Goal: Transaction & Acquisition: Purchase product/service

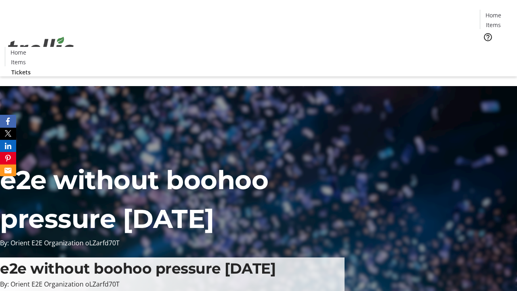
click at [486, 47] on span "Tickets" at bounding box center [495, 51] width 19 height 8
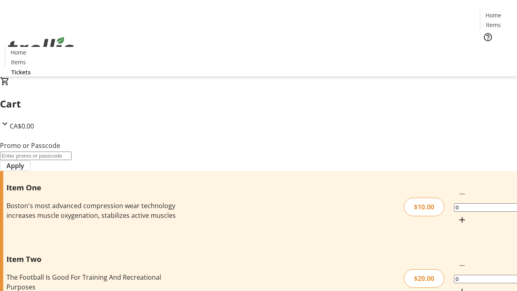
click at [457, 215] on mat-icon "Increment by one" at bounding box center [462, 220] width 10 height 10
type input "1"
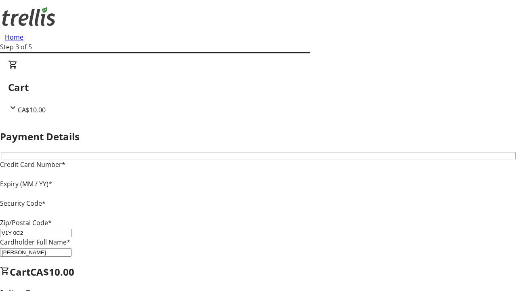
type input "V1Y 0C2"
